Goal: Transaction & Acquisition: Download file/media

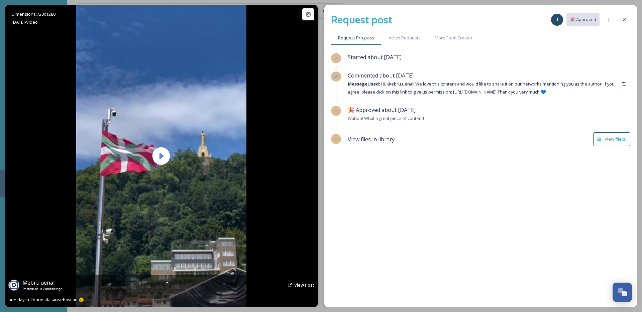
click at [295, 286] on span "View Post" at bounding box center [304, 285] width 20 height 6
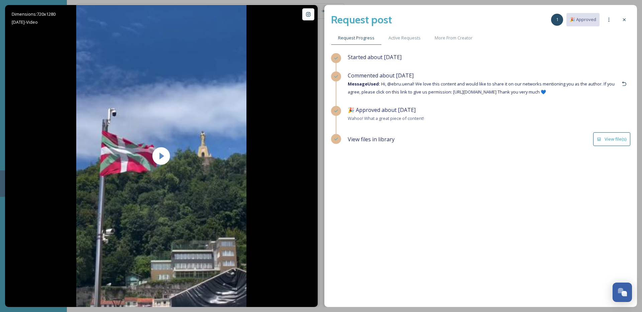
click at [604, 140] on button "View file(s)" at bounding box center [611, 139] width 37 height 14
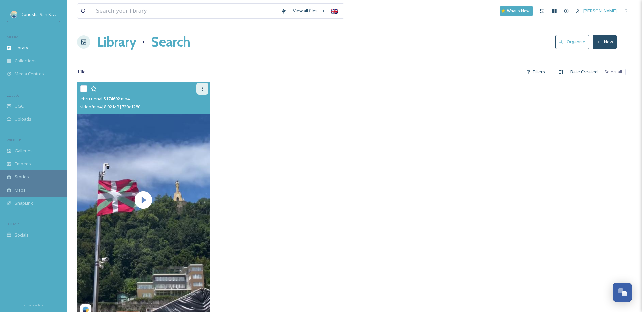
drag, startPoint x: 203, startPoint y: 92, endPoint x: 197, endPoint y: 87, distance: 8.1
click at [203, 92] on div at bounding box center [202, 89] width 12 height 12
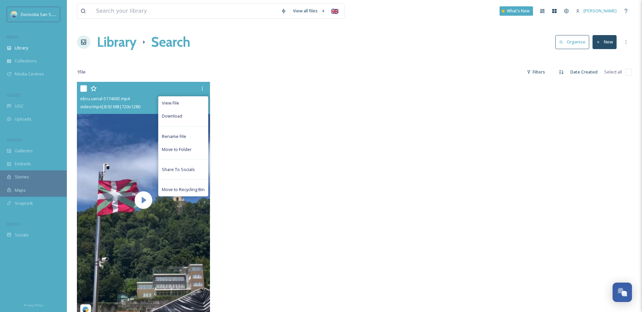
click at [189, 116] on div "Download" at bounding box center [182, 116] width 49 height 13
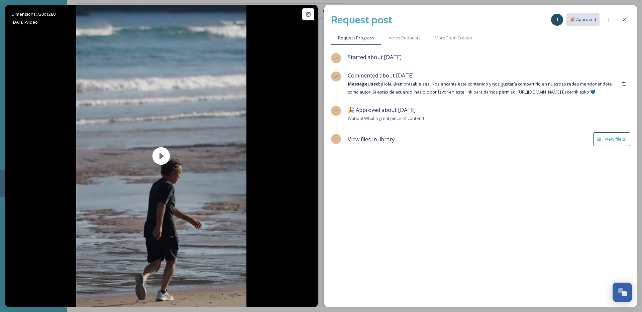
click at [608, 144] on button "View file(s)" at bounding box center [611, 139] width 37 height 14
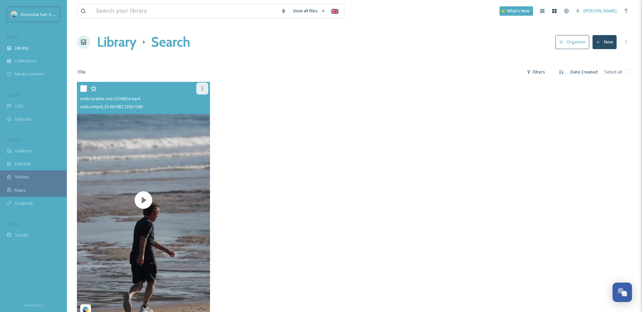
click at [198, 87] on div at bounding box center [202, 89] width 12 height 12
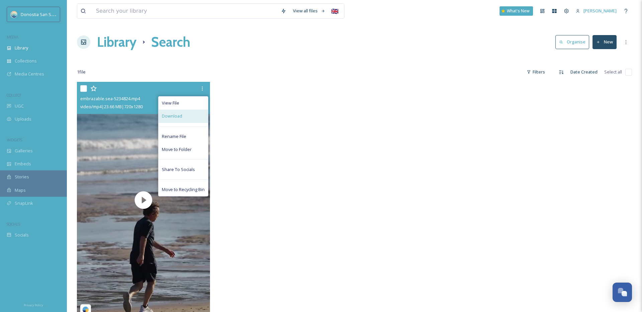
click at [191, 115] on div "Download" at bounding box center [182, 116] width 49 height 13
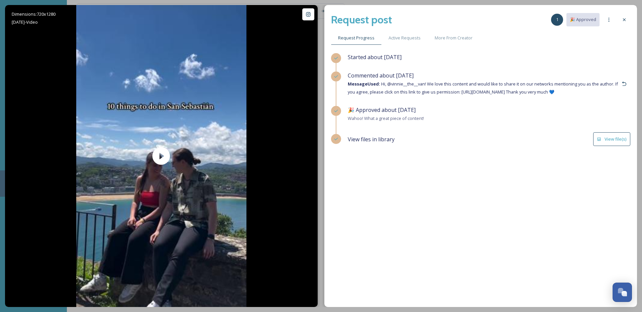
click at [609, 142] on button "View file(s)" at bounding box center [611, 139] width 37 height 14
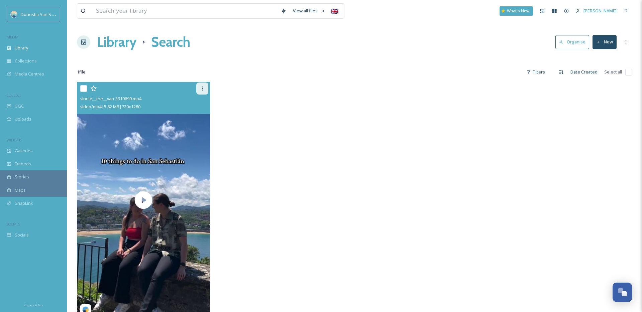
click at [201, 86] on icon at bounding box center [202, 88] width 5 height 5
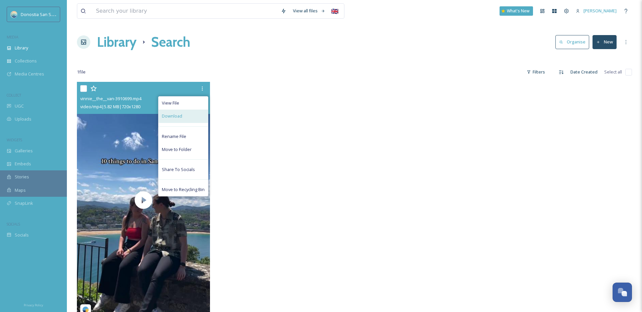
click at [187, 115] on div "Download" at bounding box center [182, 116] width 49 height 13
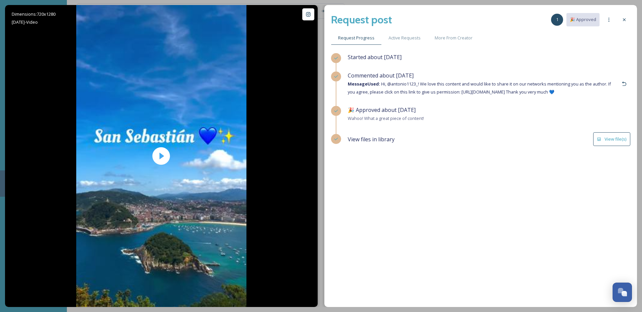
click at [626, 129] on div "🎉 Approved about 1 month ago Wahoo! What a great piece of content!" at bounding box center [489, 119] width 283 height 26
click at [617, 136] on button "View file(s)" at bounding box center [611, 139] width 37 height 14
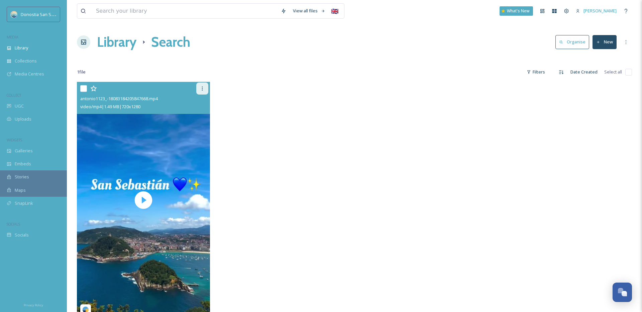
click at [196, 86] on div at bounding box center [202, 89] width 12 height 12
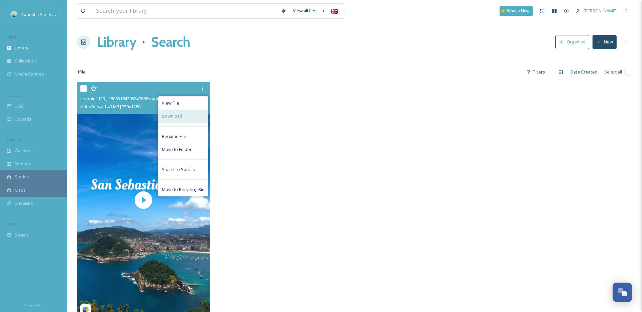
click at [195, 115] on div "Download" at bounding box center [182, 116] width 49 height 13
